Goal: Information Seeking & Learning: Learn about a topic

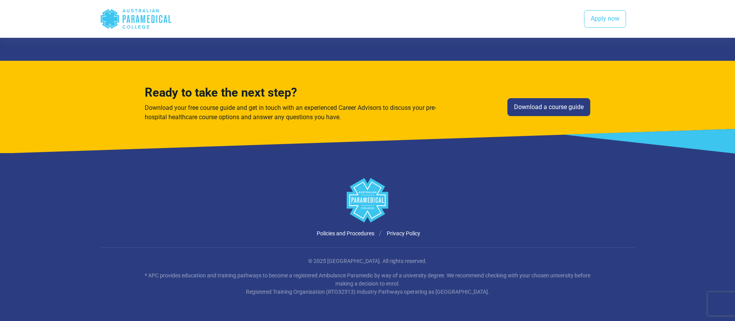
scroll to position [1683, 0]
click at [539, 104] on link "Download a course guide" at bounding box center [549, 107] width 83 height 18
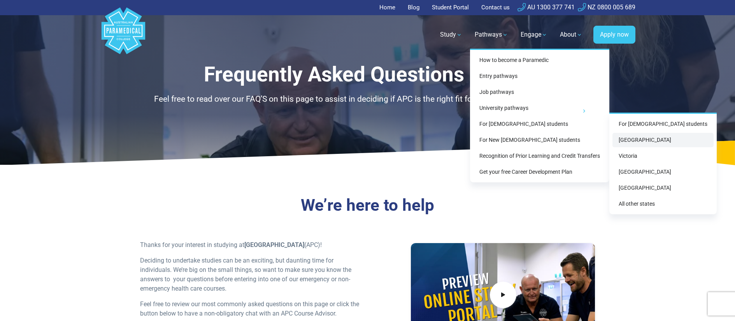
click at [654, 138] on link "New South Wales" at bounding box center [663, 140] width 101 height 14
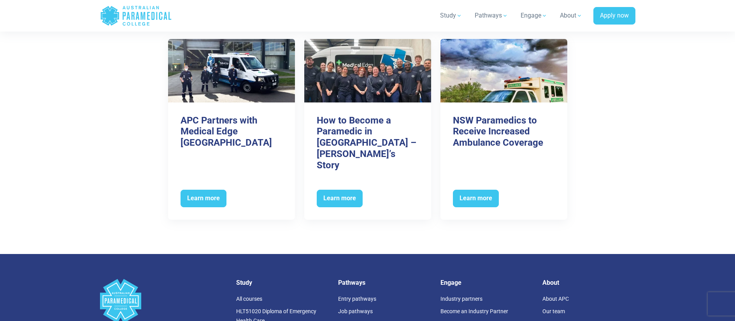
scroll to position [3189, 0]
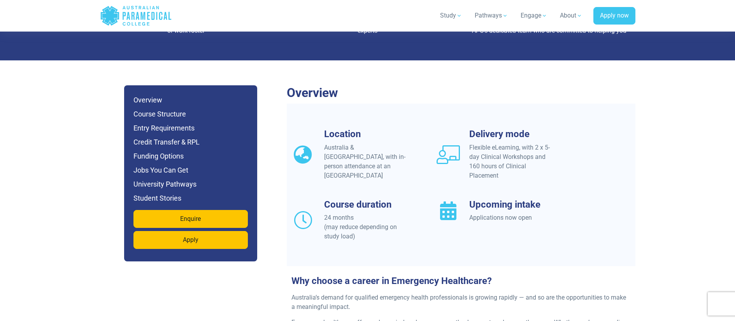
scroll to position [641, 0]
click at [147, 150] on h6 "Funding Options" at bounding box center [191, 155] width 114 height 11
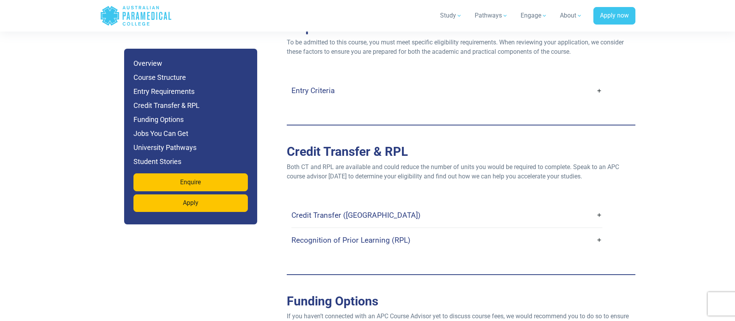
scroll to position [2400, 0]
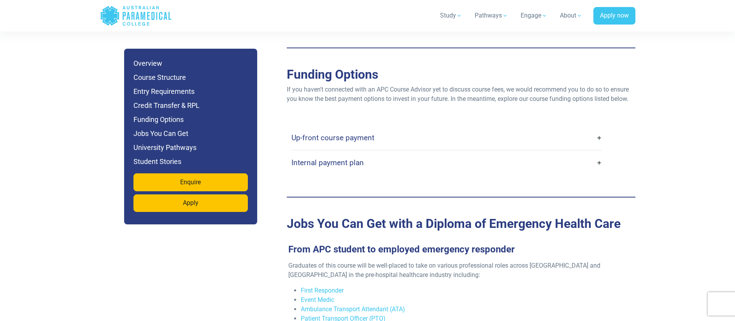
click at [601, 153] on link "Internal payment plan" at bounding box center [447, 162] width 311 height 18
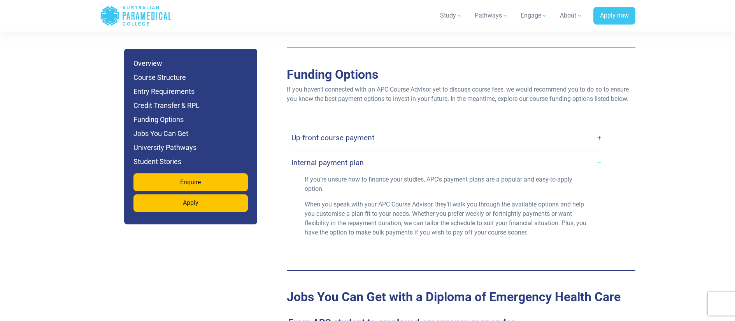
click at [600, 128] on link "Up-front course payment" at bounding box center [447, 137] width 311 height 18
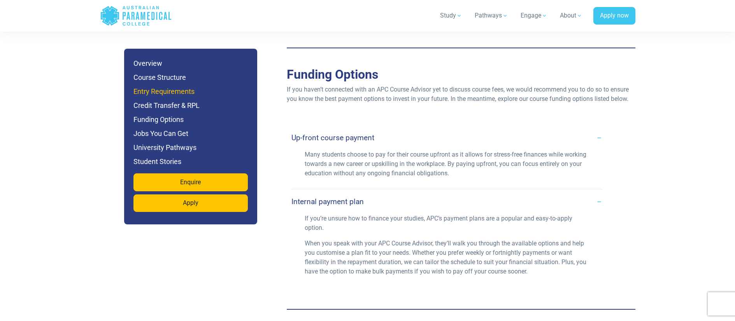
click at [191, 94] on h6 "Entry Requirements" at bounding box center [191, 91] width 114 height 11
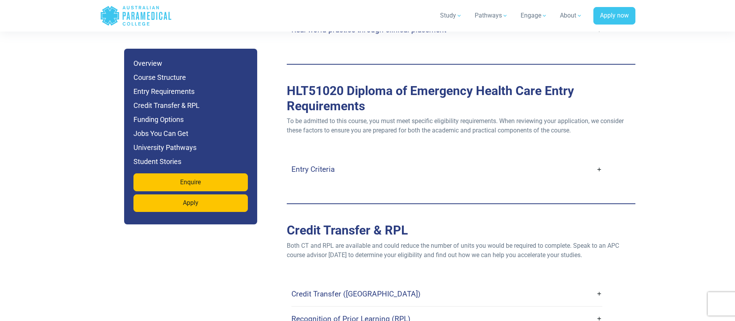
scroll to position [2094, 0]
click at [596, 160] on link "Entry Criteria" at bounding box center [447, 169] width 311 height 18
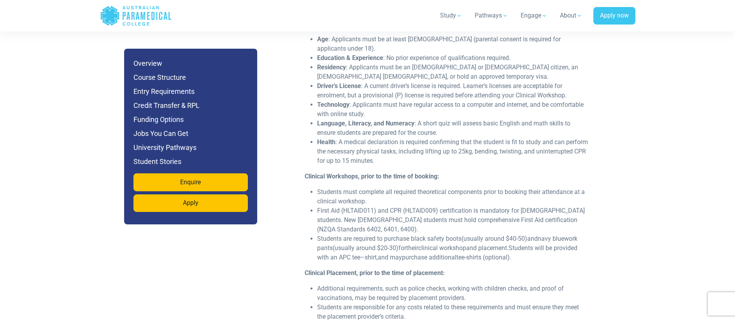
scroll to position [2248, 0]
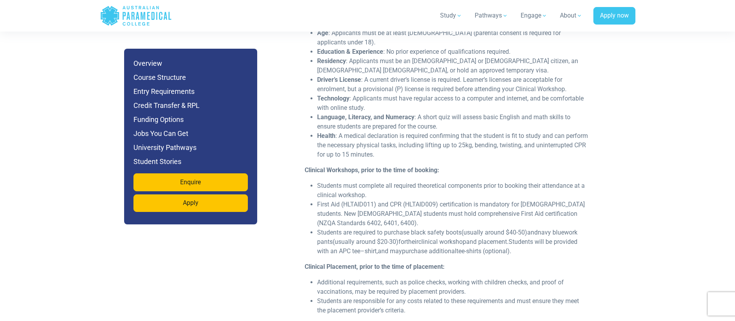
drag, startPoint x: 307, startPoint y: 142, endPoint x: 371, endPoint y: 173, distance: 71.2
click at [371, 173] on div "Age : Applicants must be at least 16 years old (parental consent is required fo…" at bounding box center [447, 174] width 294 height 293
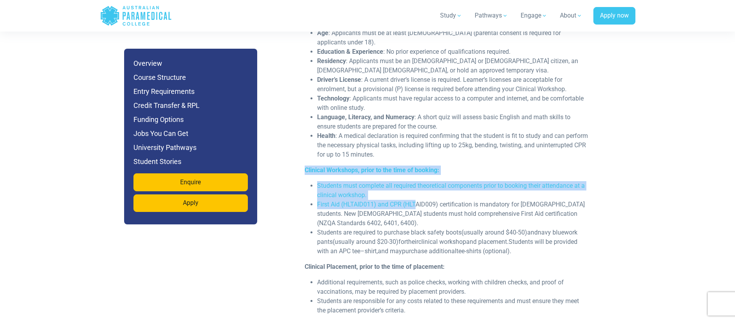
drag, startPoint x: 305, startPoint y: 142, endPoint x: 417, endPoint y: 178, distance: 117.8
click at [417, 178] on div "Age : Applicants must be at least 16 years old (parental consent is required fo…" at bounding box center [447, 174] width 294 height 293
click at [415, 200] on li "First Aid (HLTAID011) and CPR (HLTAID009) certification is mandatory for Austra…" at bounding box center [453, 214] width 272 height 28
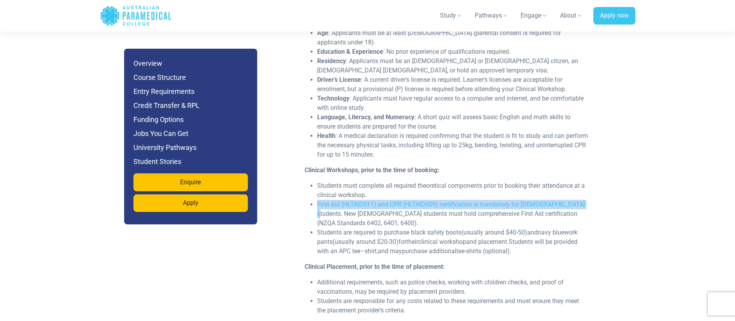
drag, startPoint x: 318, startPoint y: 176, endPoint x: 583, endPoint y: 177, distance: 264.8
click at [583, 200] on li "First Aid (HLTAID011) and CPR (HLTAID009) certification is mandatory for Austra…" at bounding box center [453, 214] width 272 height 28
copy li "First Aid (HLTAID011) and CPR (HLTAID009) certification is mandatory for Austra…"
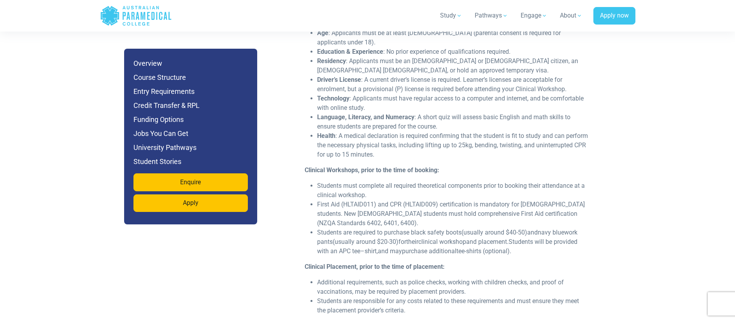
click at [612, 231] on div "Entry Criteria Age : Applicants must be at least 16 years old (parental consent…" at bounding box center [462, 165] width 340 height 322
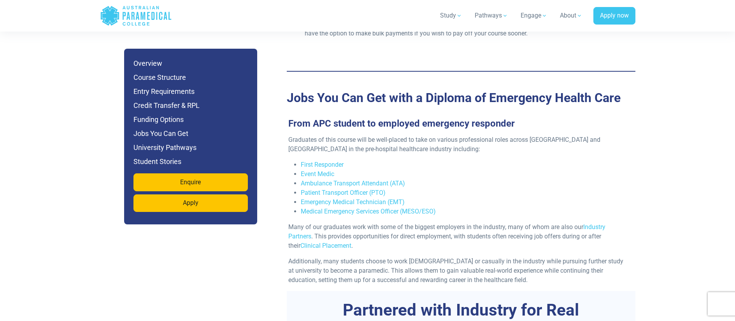
scroll to position [2936, 0]
click at [331, 160] on link "First Responder" at bounding box center [322, 163] width 43 height 7
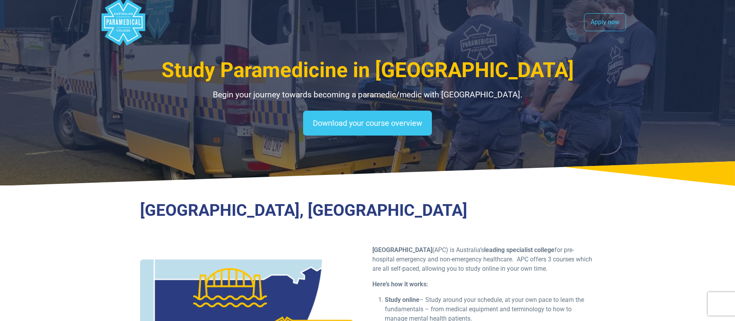
scroll to position [7, 0]
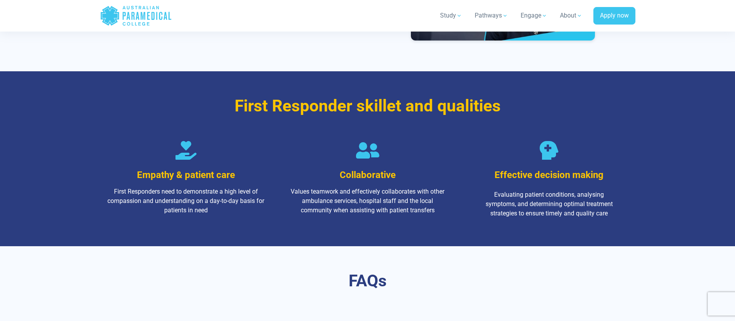
scroll to position [967, 0]
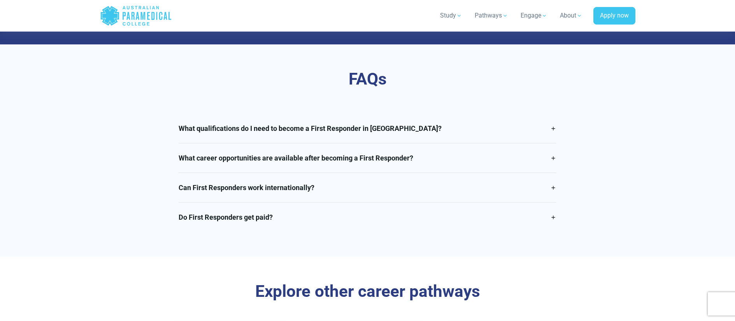
scroll to position [1322, 0]
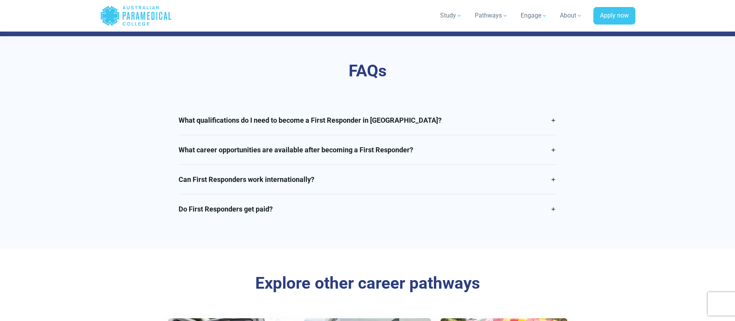
click at [557, 135] on div "What qualifications do I need to become a First Responder in [GEOGRAPHIC_DATA]?…" at bounding box center [367, 165] width 387 height 118
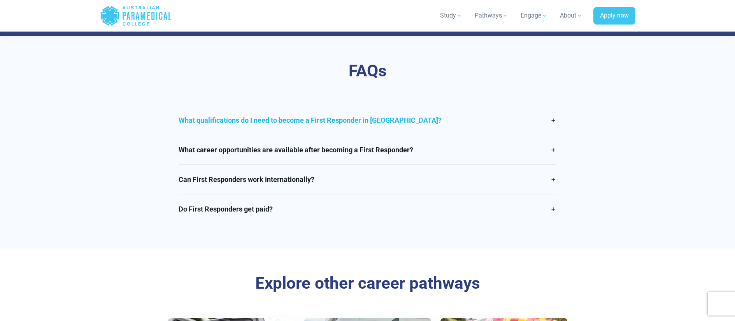
click at [555, 130] on link "What qualifications do I need to become a First Responder in [GEOGRAPHIC_DATA]?" at bounding box center [368, 120] width 378 height 29
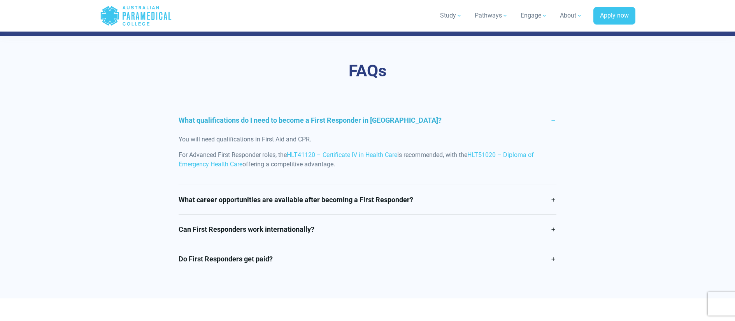
click at [559, 212] on div "What qualifications do I need to become a First Responder in [GEOGRAPHIC_DATA]?…" at bounding box center [367, 190] width 387 height 168
click at [557, 212] on div "What qualifications do I need to become a First Responder in [GEOGRAPHIC_DATA]?…" at bounding box center [367, 190] width 387 height 168
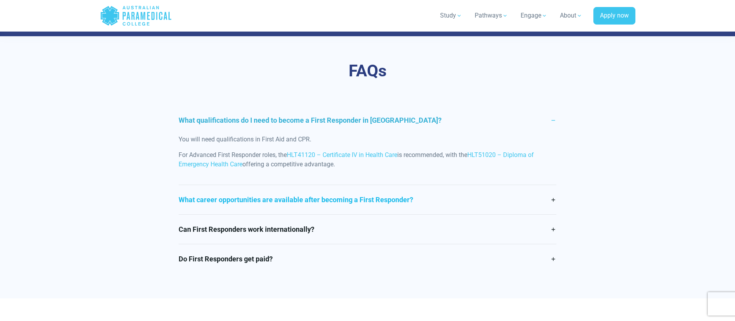
click at [555, 212] on link "What career opportunities are available after becoming a First Responder?" at bounding box center [368, 199] width 378 height 29
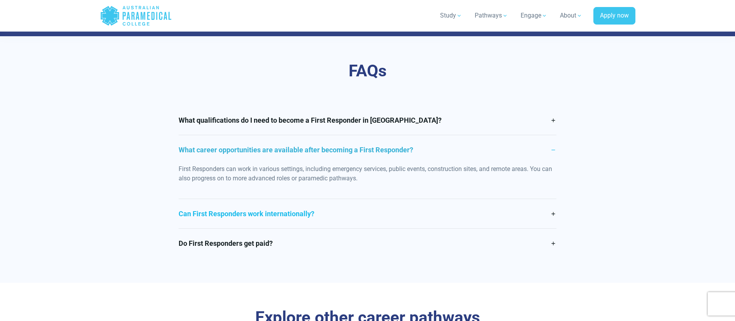
click at [551, 214] on link "Can First Responders work internationally?" at bounding box center [368, 213] width 378 height 29
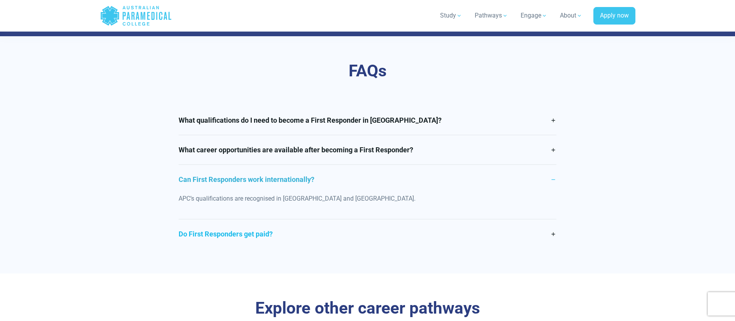
click at [553, 237] on link "Do First Responders get paid?" at bounding box center [368, 233] width 378 height 29
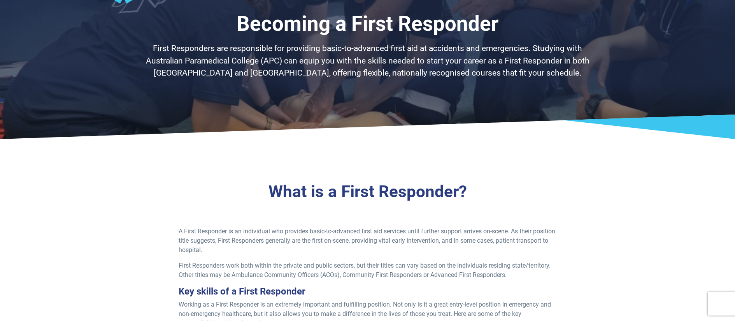
scroll to position [0, 0]
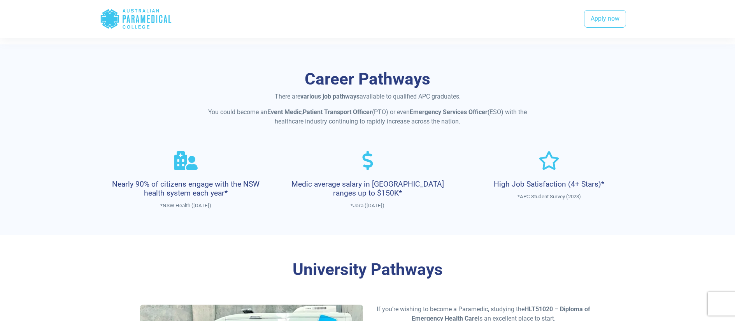
scroll to position [552, 0]
